Goal: Information Seeking & Learning: Learn about a topic

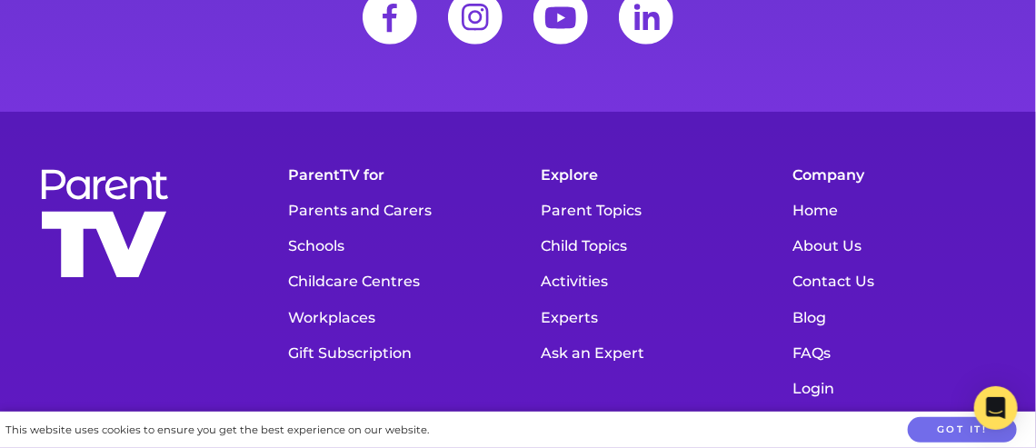
scroll to position [7493, 0]
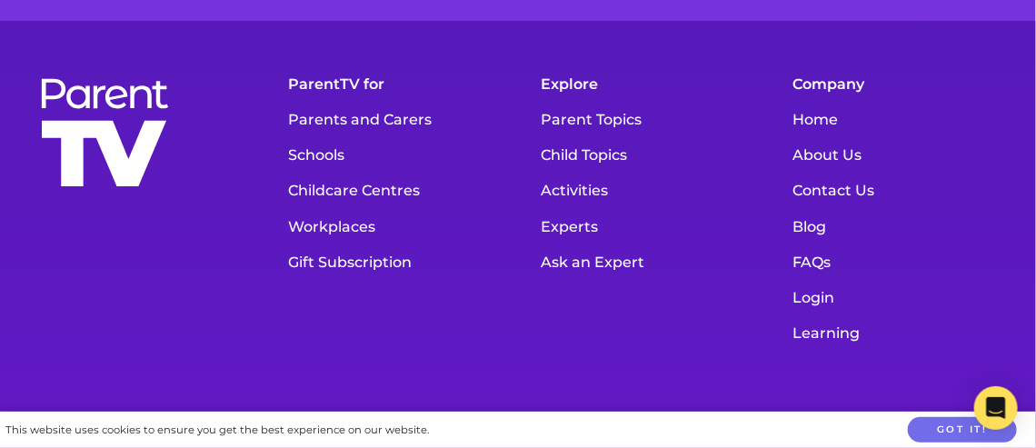
click at [819, 315] on link "Learning" at bounding box center [896, 332] width 225 height 35
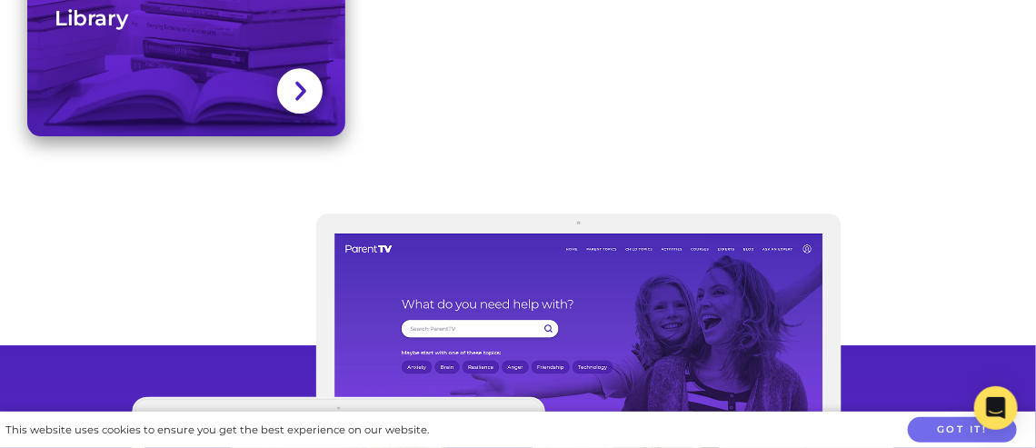
scroll to position [24933, 0]
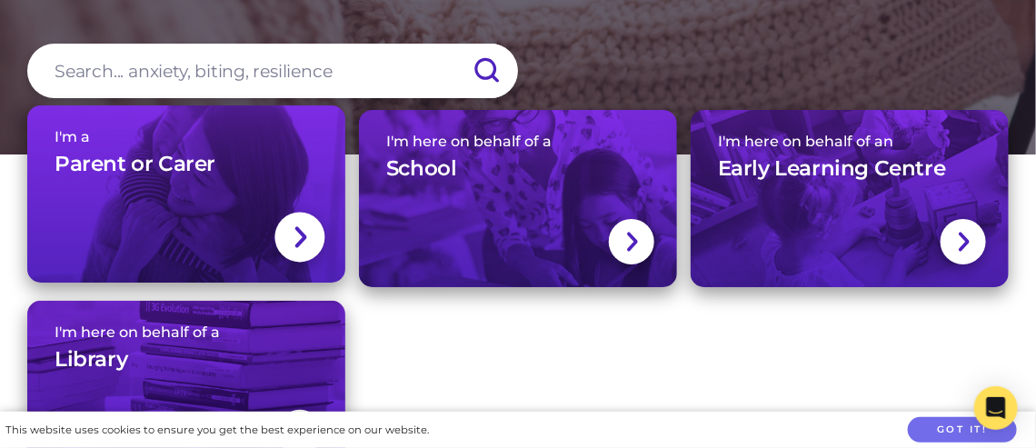
scroll to position [182, 0]
click at [170, 194] on link "I'm a Parent or Carer" at bounding box center [186, 193] width 318 height 177
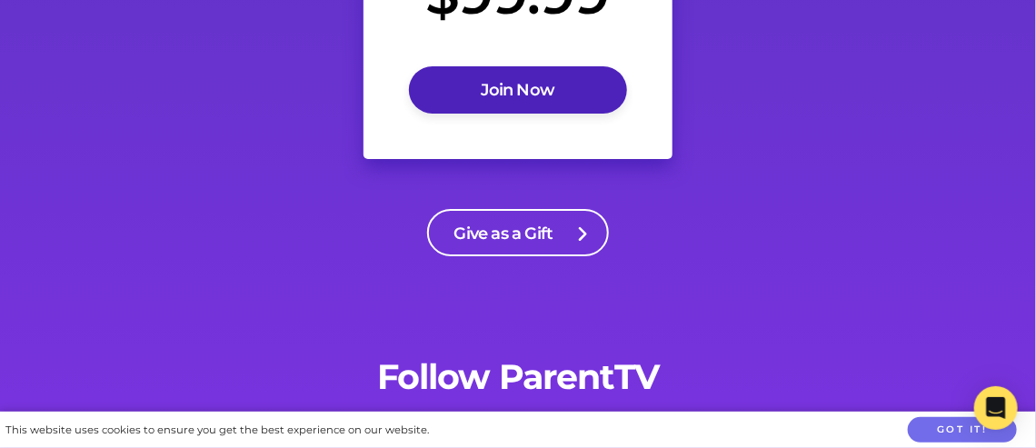
scroll to position [6904, 0]
